Goal: Navigation & Orientation: Find specific page/section

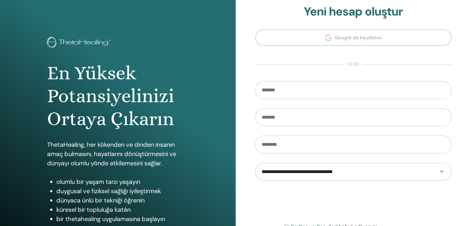
scroll to position [71, 0]
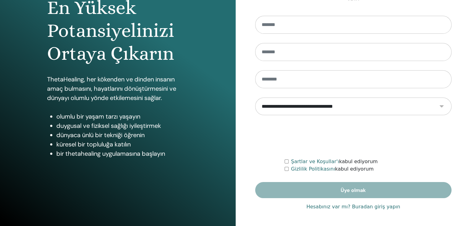
click at [369, 206] on font "Hesabınız var mı? Buradan giriş yapın" at bounding box center [353, 207] width 94 height 6
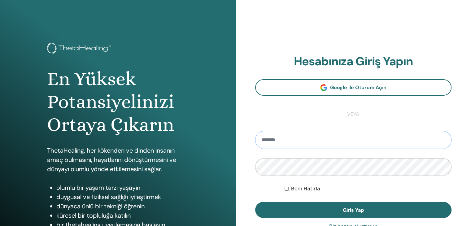
click at [290, 144] on input "email" at bounding box center [353, 140] width 197 height 18
type input "**********"
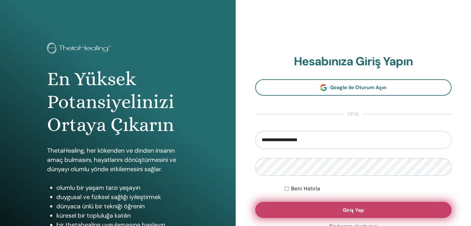
click at [337, 208] on button "Giriş Yap" at bounding box center [353, 210] width 197 height 16
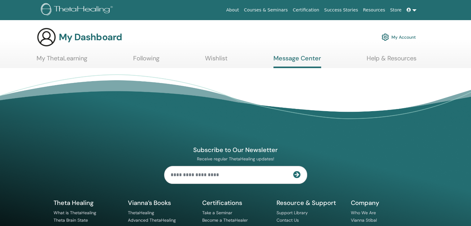
click at [219, 58] on link "Wishlist" at bounding box center [216, 60] width 23 height 12
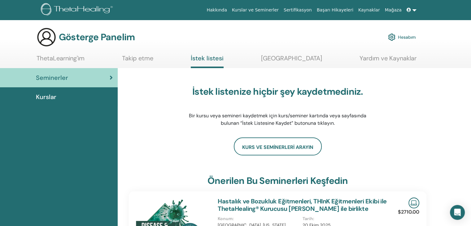
click at [147, 59] on font "Takip etme" at bounding box center [137, 58] width 31 height 8
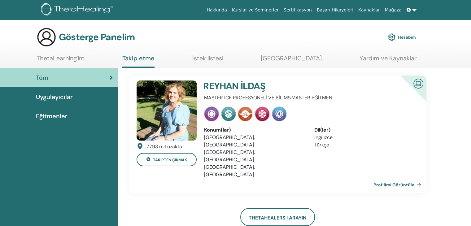
click at [417, 84] on img at bounding box center [418, 83] width 15 height 14
click at [404, 182] on font "Profilimi Görüntüle" at bounding box center [393, 185] width 41 height 6
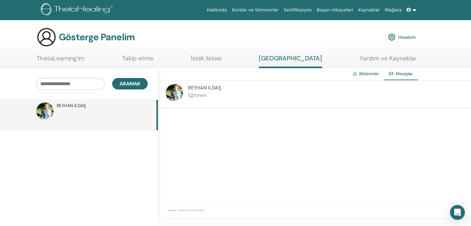
click at [211, 56] on font "İstek listesi" at bounding box center [206, 58] width 31 height 8
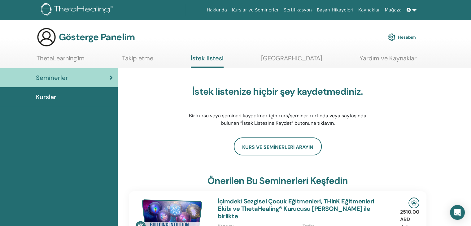
click at [292, 58] on font "[GEOGRAPHIC_DATA]" at bounding box center [291, 58] width 61 height 8
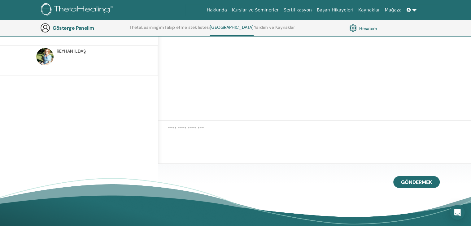
scroll to position [228, 0]
